Goal: Find specific page/section: Find specific page/section

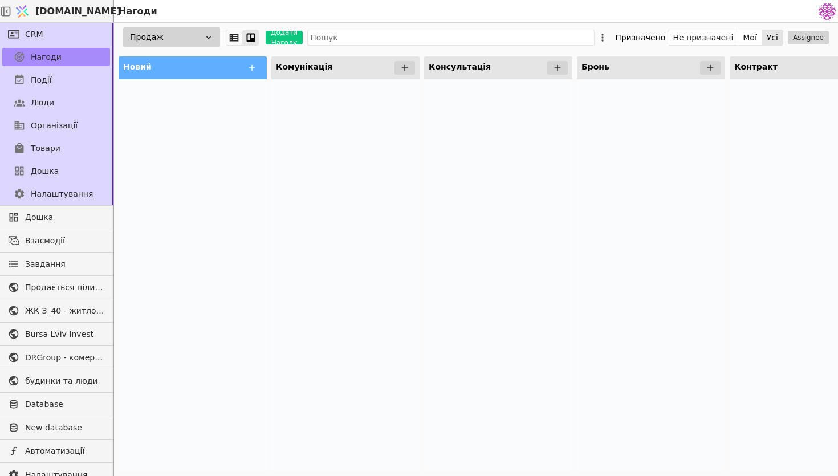
click at [202, 40] on div "Продаж" at bounding box center [171, 37] width 97 height 20
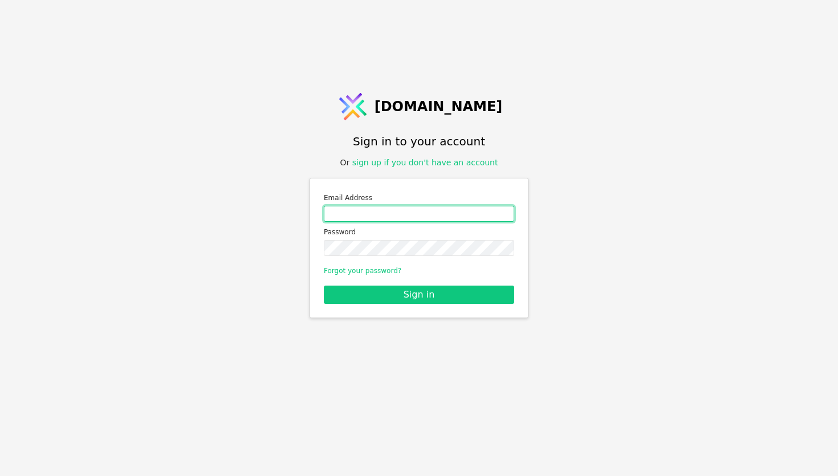
type input "[EMAIL_ADDRESS][DOMAIN_NAME]"
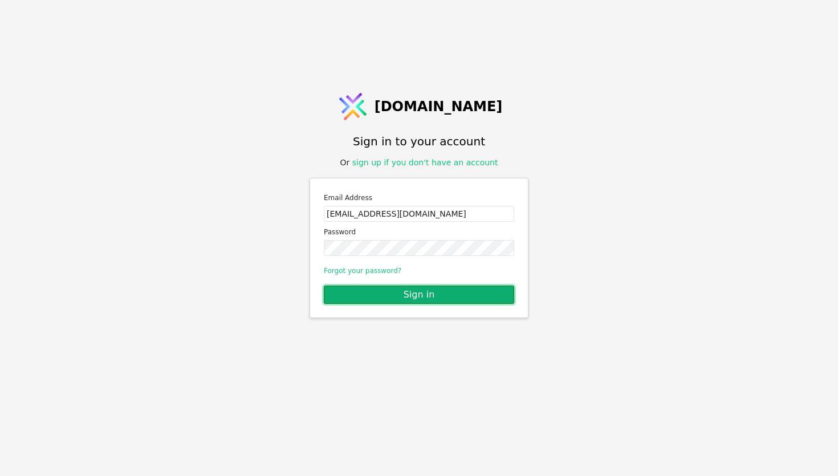
click at [393, 299] on button "Sign in" at bounding box center [419, 295] width 190 height 18
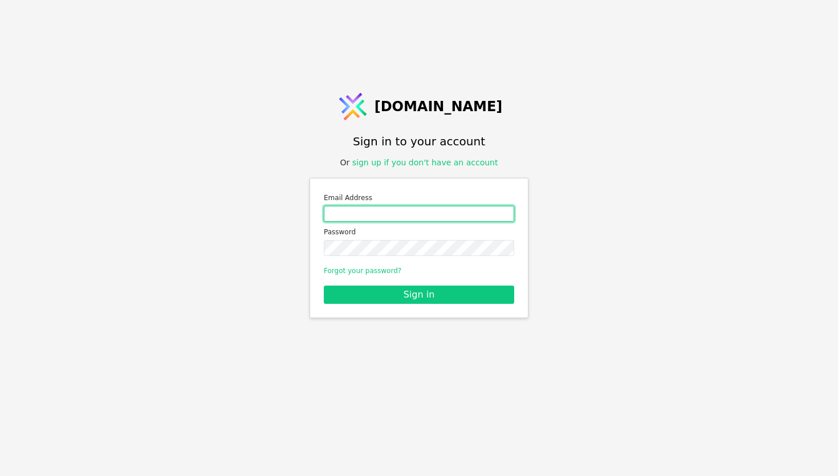
type input "[EMAIL_ADDRESS][DOMAIN_NAME]"
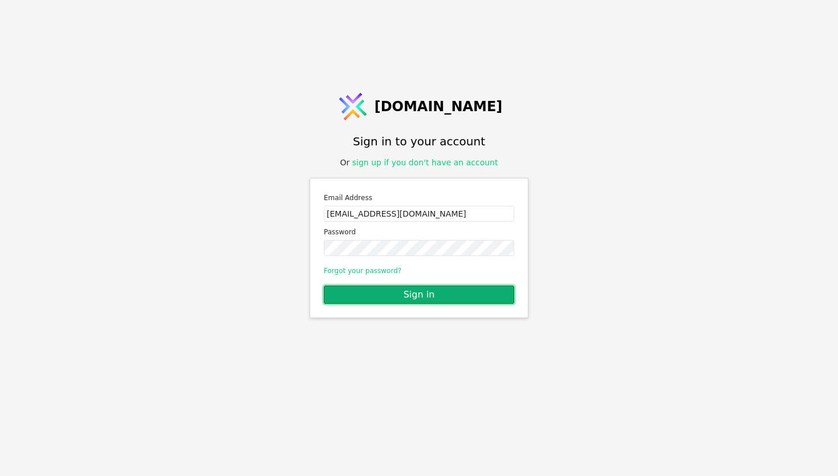
click at [431, 297] on button "Sign in" at bounding box center [419, 295] width 190 height 18
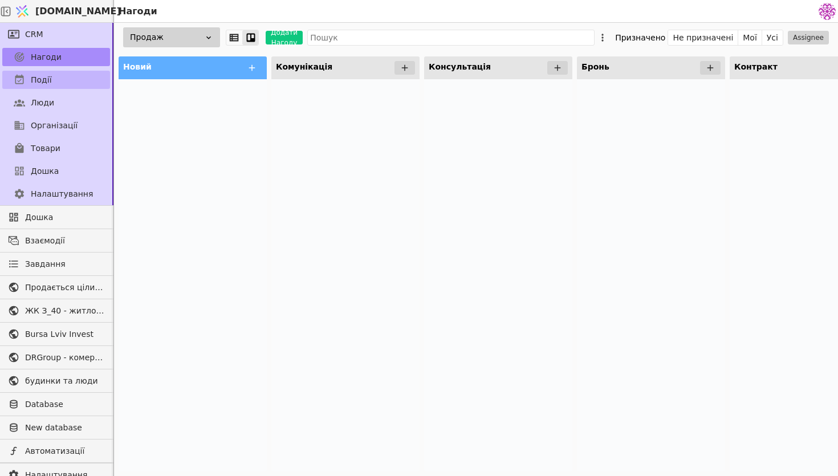
click at [86, 80] on link "Події" at bounding box center [56, 80] width 108 height 18
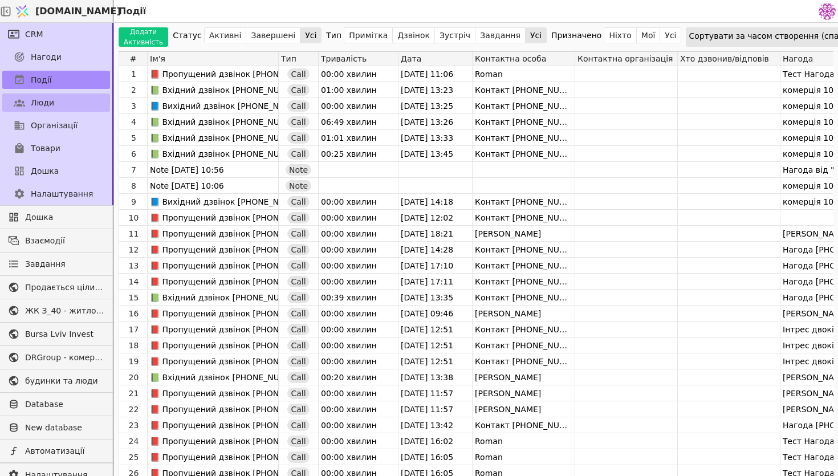
click at [74, 109] on link "Люди" at bounding box center [56, 103] width 108 height 18
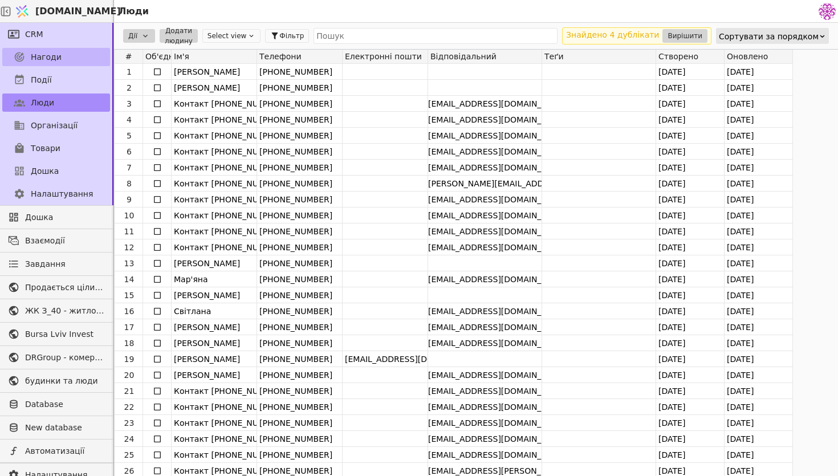
click at [78, 51] on link "Нагоди" at bounding box center [56, 57] width 108 height 18
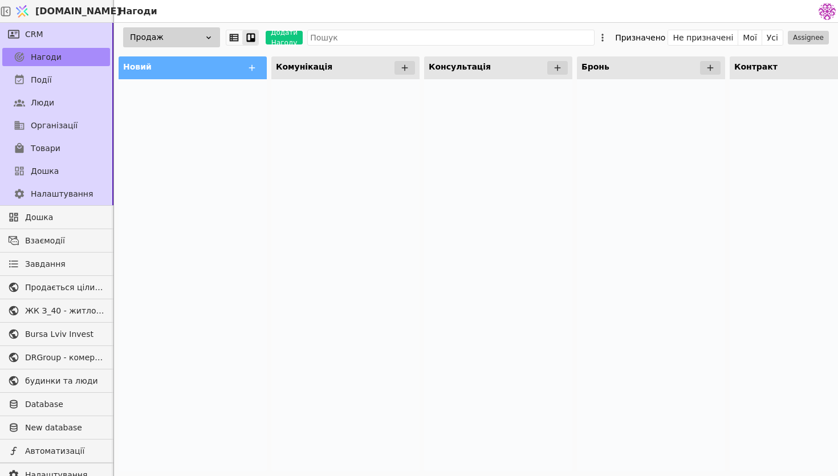
click at [190, 43] on div "Продаж" at bounding box center [171, 37] width 97 height 20
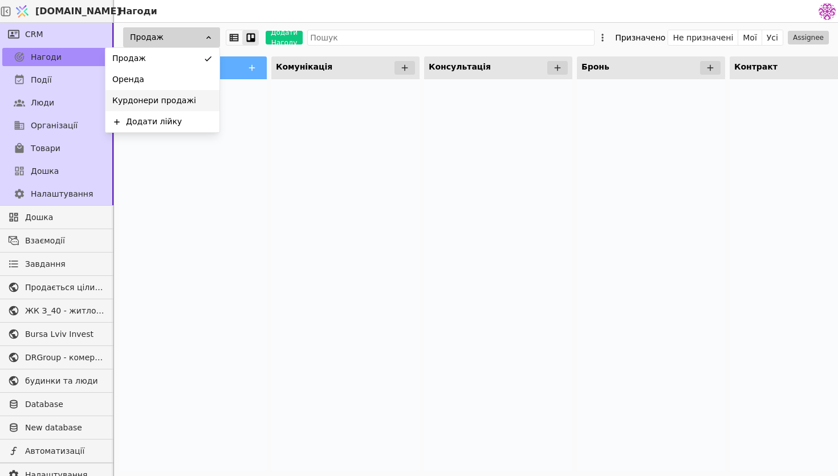
click at [176, 104] on span "Курдонери продажі" at bounding box center [154, 101] width 84 height 12
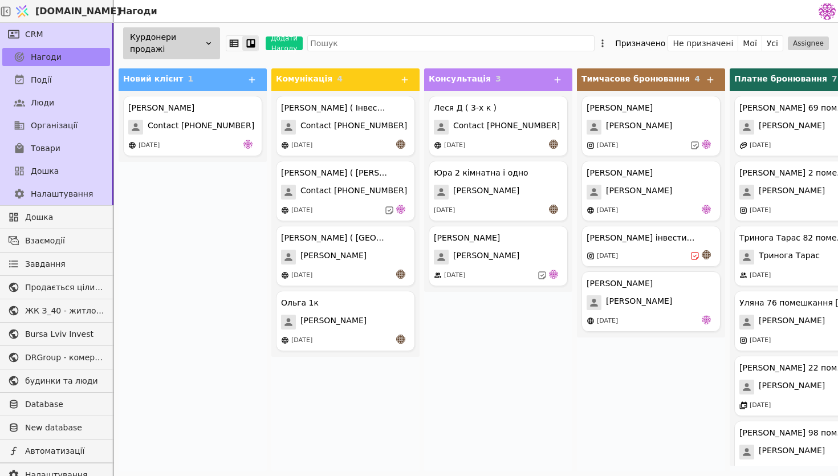
click at [200, 40] on div "Курдонери продажі" at bounding box center [171, 43] width 97 height 32
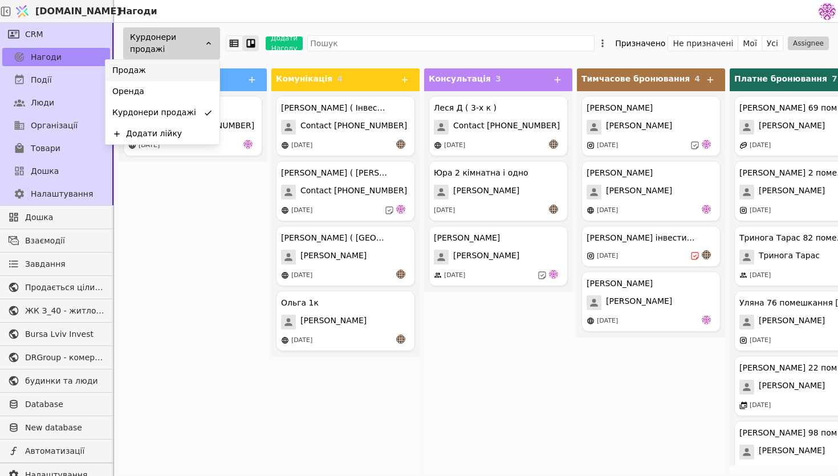
click at [197, 74] on div "Продаж" at bounding box center [162, 70] width 114 height 21
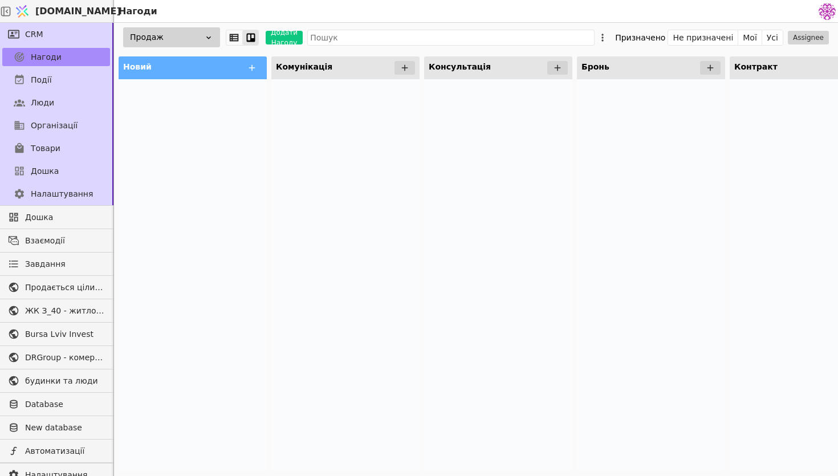
click at [402, 221] on div at bounding box center [345, 275] width 148 height 392
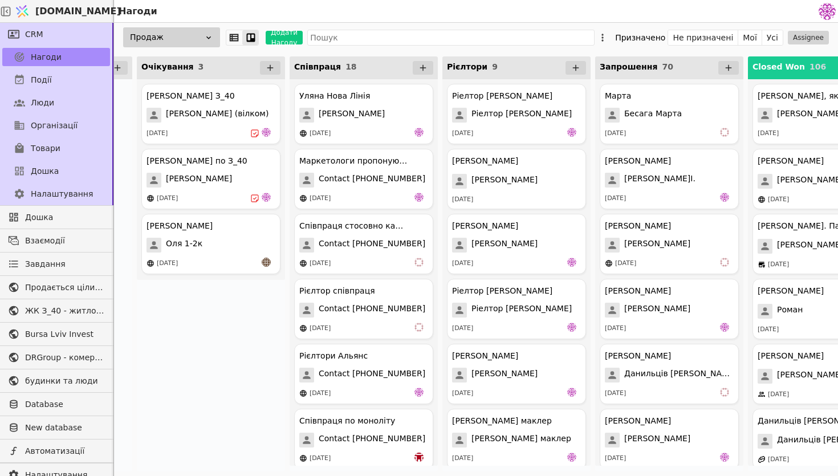
scroll to position [0, 805]
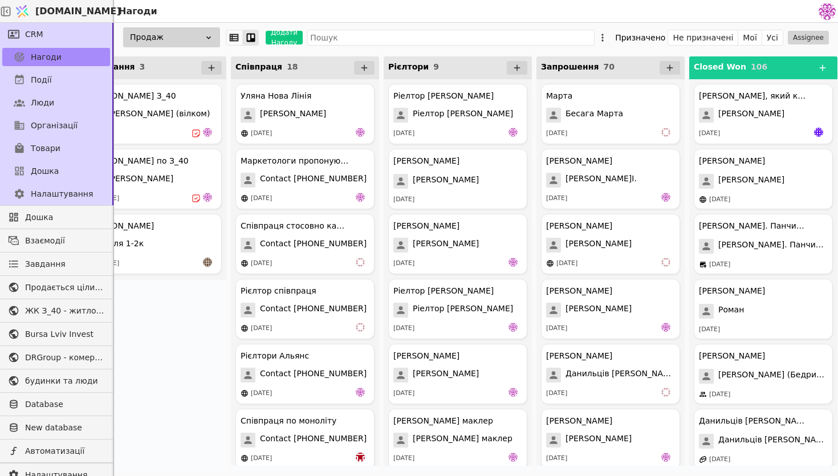
click at [170, 38] on div "Продаж" at bounding box center [171, 37] width 97 height 20
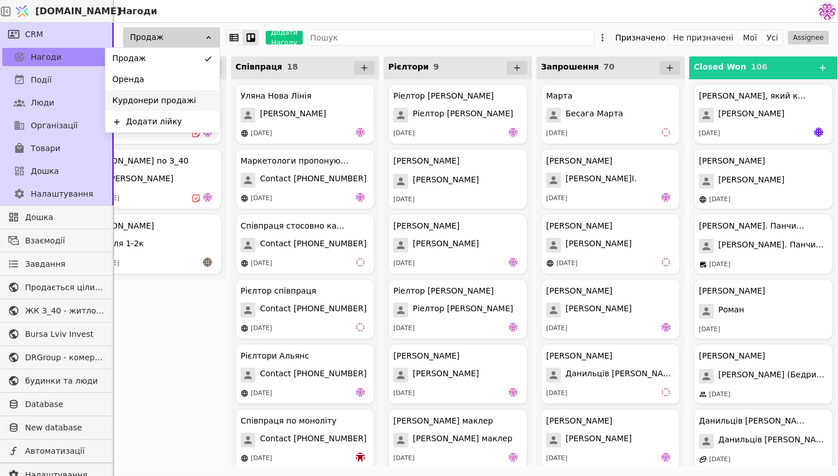
click at [171, 92] on div "Курдонери продажі" at bounding box center [162, 100] width 114 height 21
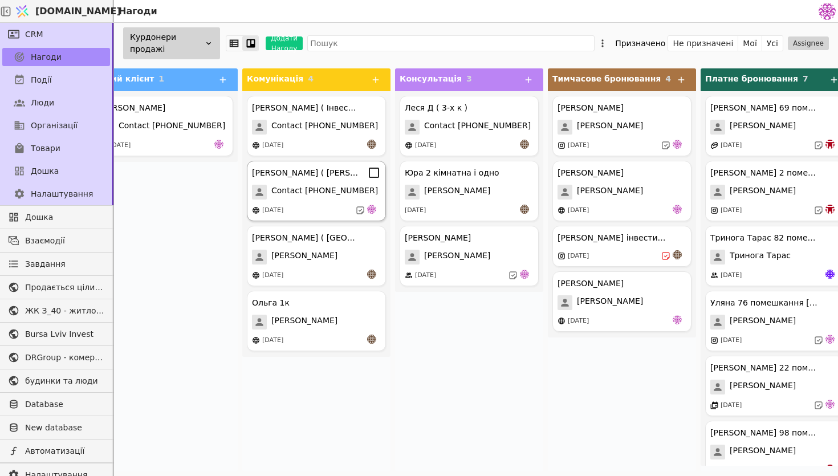
scroll to position [0, 31]
click at [594, 311] on div "[PERSON_NAME] [DATE]" at bounding box center [620, 301] width 139 height 60
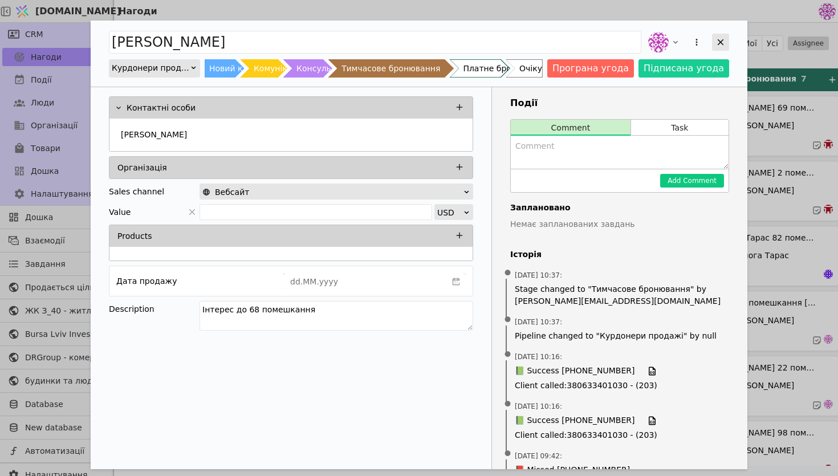
click at [716, 43] on icon "Add Opportunity" at bounding box center [721, 42] width 10 height 10
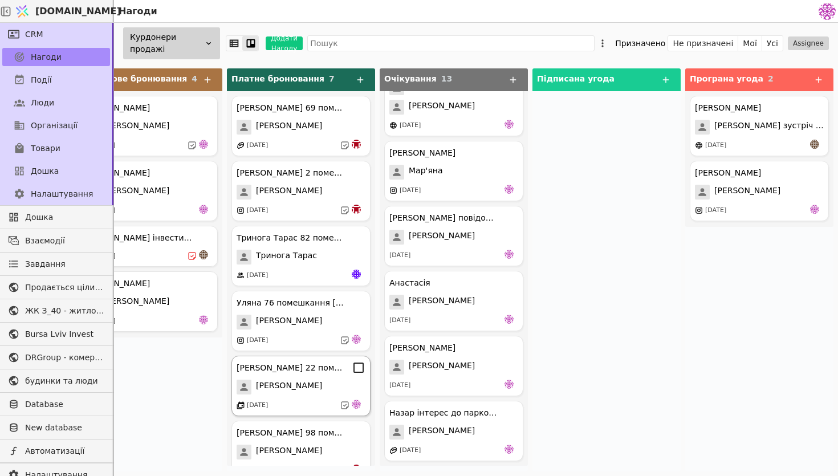
scroll to position [85, 0]
